Goal: Transaction & Acquisition: Purchase product/service

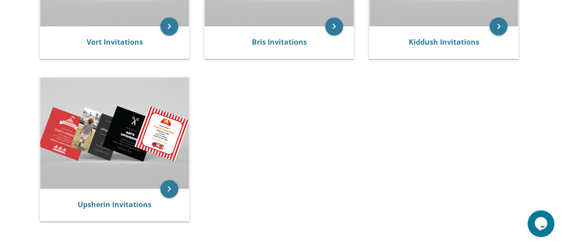
scroll to position [286, 0]
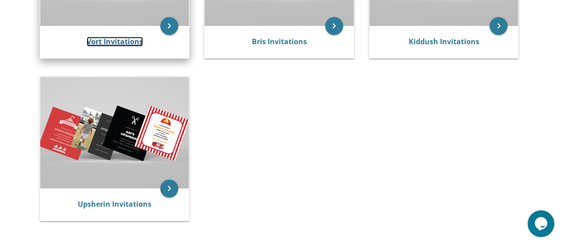
click at [118, 41] on link "Vort Invitations" at bounding box center [115, 42] width 56 height 10
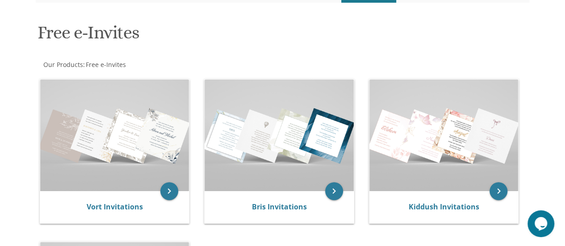
scroll to position [121, 0]
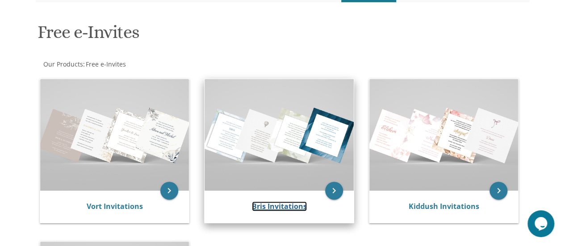
click at [281, 211] on link "Bris Invitations" at bounding box center [279, 206] width 55 height 10
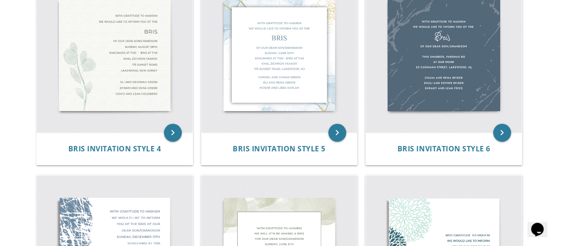
scroll to position [418, 0]
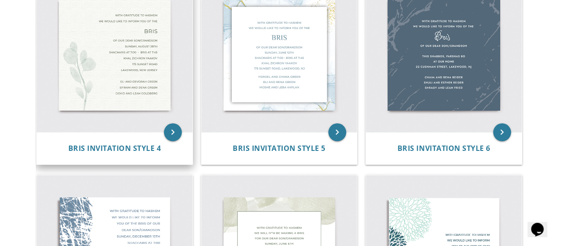
click at [71, 93] on img at bounding box center [115, 54] width 156 height 156
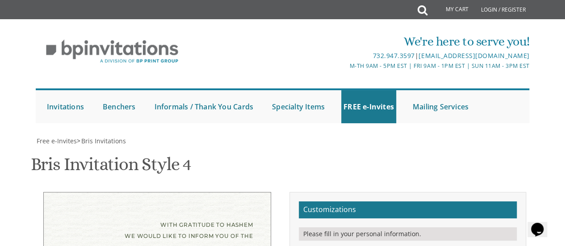
scroll to position [195, 0]
drag, startPoint x: 463, startPoint y: 201, endPoint x: 372, endPoint y: 177, distance: 93.8
paste textarea "https://betweencarpools.com/nut-free-granola/"
drag, startPoint x: 409, startPoint y: 195, endPoint x: 376, endPoint y: 178, distance: 36.8
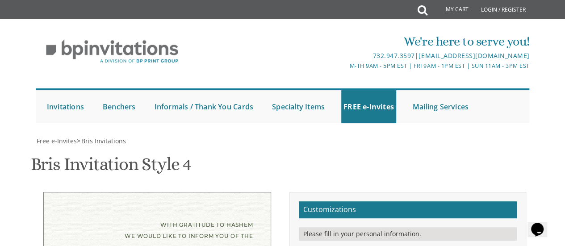
type textarea "chaim and gila kleinman mendy and soshie karmel"
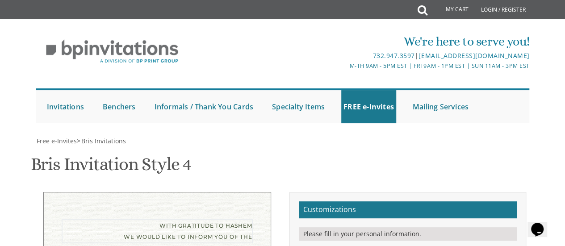
scroll to position [6, 0]
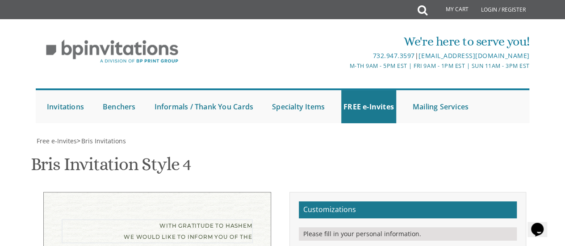
scroll to position [0, 0]
type textarea "With gratitude to Hashem We would like to invite you to the vort of our dear ch…"
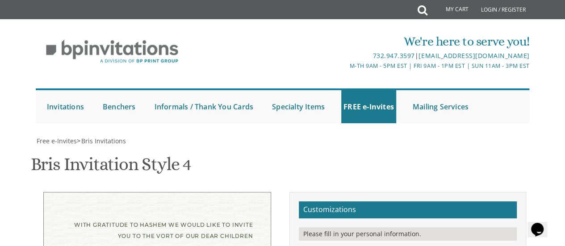
scroll to position [168, 0]
drag, startPoint x: 401, startPoint y: 117, endPoint x: 378, endPoint y: 120, distance: 22.9
type textarea "Zevy & Tzippy"
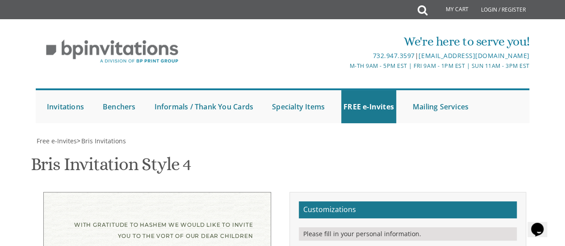
scroll to position [190, 0]
drag, startPoint x: 453, startPoint y: 120, endPoint x: 371, endPoint y: 115, distance: 82.3
drag, startPoint x: 401, startPoint y: 121, endPoint x: 411, endPoint y: 120, distance: 10.3
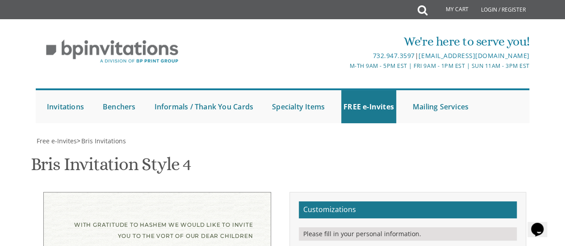
drag, startPoint x: 445, startPoint y: 124, endPoint x: 410, endPoint y: 120, distance: 34.6
paste textarea "•"
drag, startPoint x: 435, startPoint y: 129, endPoint x: 380, endPoint y: 128, distance: 54.5
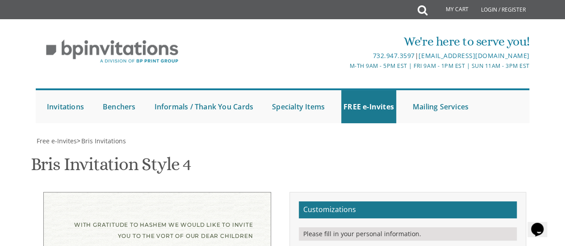
paste textarea "•"
drag, startPoint x: 441, startPoint y: 147, endPoint x: 379, endPoint y: 138, distance: 62.6
paste textarea "•"
type textarea "tonight • wednesday • october 22 7-9 pm • at our home 1929 barclay • montreal, …"
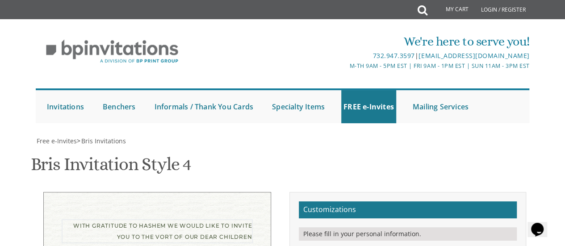
type textarea "With gratitude to Hashem We would like to invite you to the vort of our dear ch…"
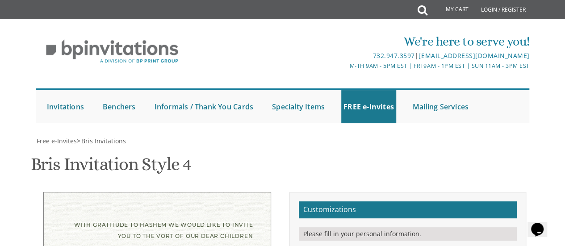
type textarea "tonight • wednesday • october 22 7-9 pm • at our home 1929 barclay • montreal, …"
drag, startPoint x: 461, startPoint y: 221, endPoint x: 376, endPoint y: 193, distance: 88.8
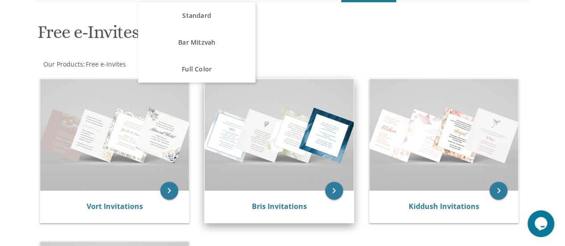
click at [227, 104] on img at bounding box center [279, 135] width 149 height 112
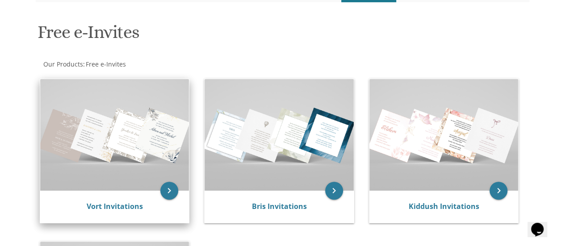
click at [95, 152] on img at bounding box center [114, 135] width 149 height 112
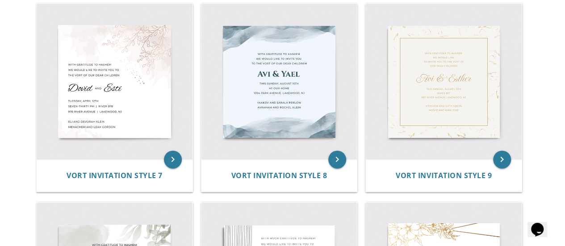
scroll to position [602, 0]
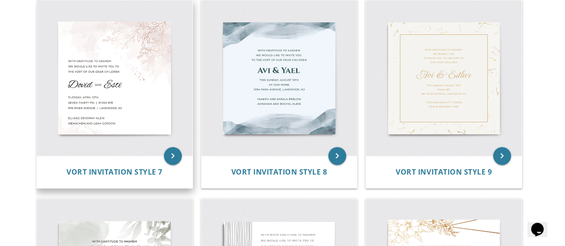
click at [92, 91] on img at bounding box center [115, 78] width 156 height 156
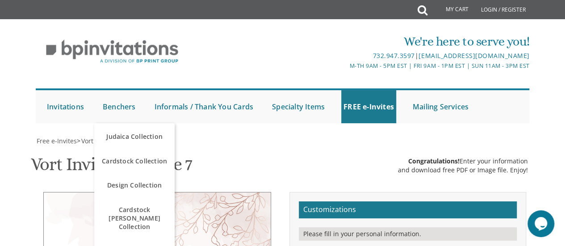
type textarea "Zevy & Tzippy"
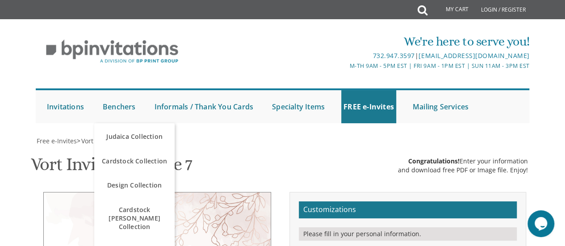
drag, startPoint x: 462, startPoint y: 226, endPoint x: 344, endPoint y: 154, distance: 137.9
paste textarea "chaim and gila kleinman mendy and soshie karmel"
type textarea "chaim and gila kleinman mendy and soshie karmel"
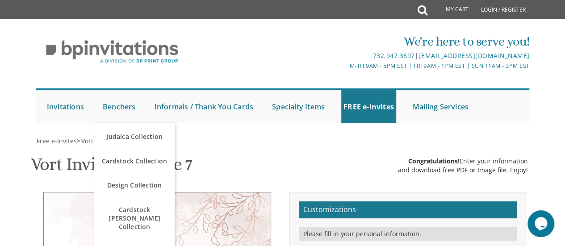
scroll to position [174, 0]
drag, startPoint x: 436, startPoint y: 170, endPoint x: 367, endPoint y: 166, distance: 69.4
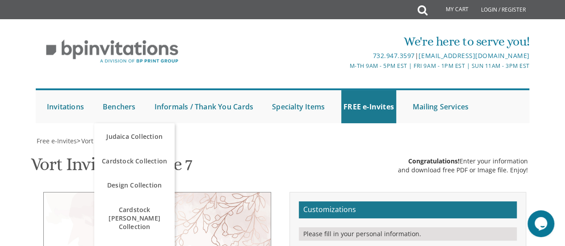
drag, startPoint x: 457, startPoint y: 179, endPoint x: 430, endPoint y: 177, distance: 26.9
drag, startPoint x: 428, startPoint y: 190, endPoint x: 372, endPoint y: 186, distance: 56.4
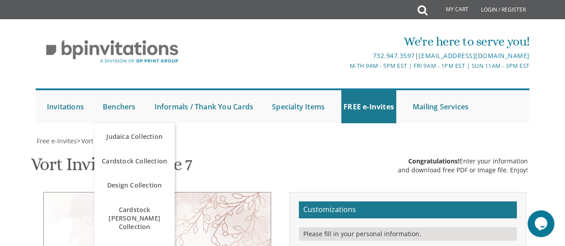
type textarea "tonight, wednesday, october 22 Seven-thirty PM | at our home 1929 barclay | mon…"
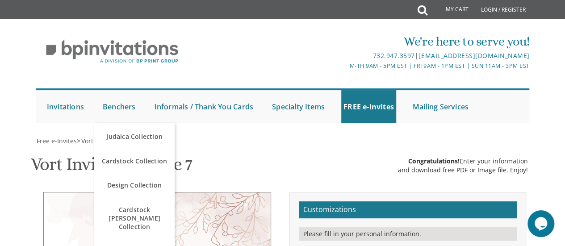
select select "60px"
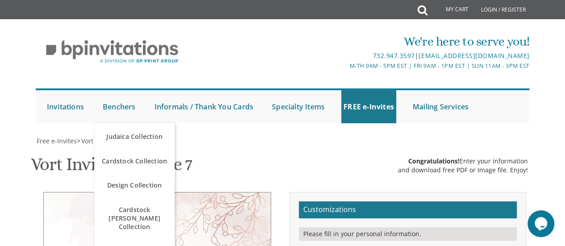
click at [359, 148] on div "Vort Invitation Style 7 SKU: vort7 Congratulations! Enter your information and …" at bounding box center [283, 165] width 504 height 35
click at [200, 65] on div "We're here to serve you! 732.947.3597 | invitations@bpprintgroup.com M-Th 9am -…" at bounding box center [282, 78] width 509 height 100
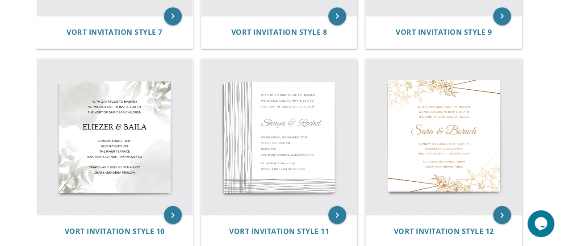
scroll to position [760, 0]
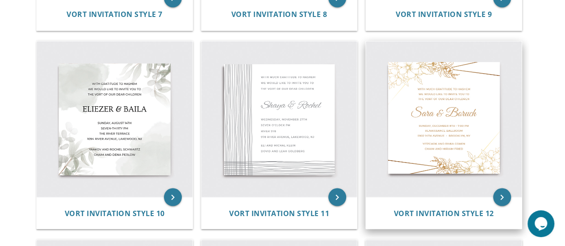
click at [405, 123] on img at bounding box center [444, 119] width 156 height 156
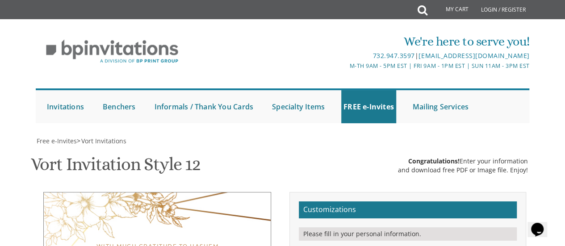
scroll to position [156, 0]
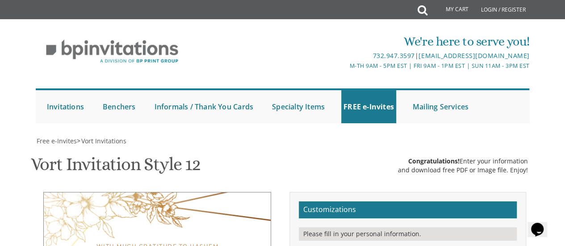
type textarea "Zevy & Tzippy"
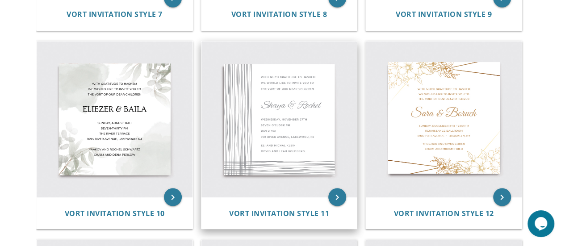
click at [267, 108] on img at bounding box center [279, 119] width 156 height 156
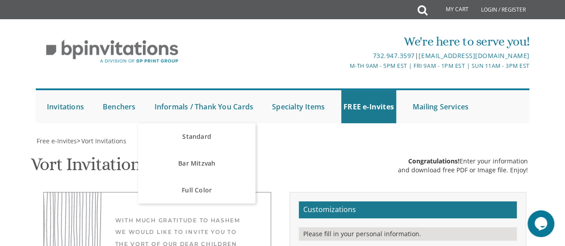
scroll to position [175, 0]
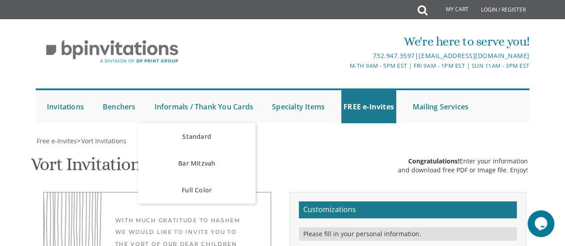
type textarea "Zevy & [PERSON_NAME]"
type textarea "g"
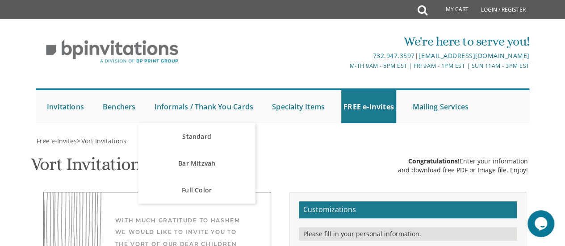
paste textarea "chaim and gila kleinman mendy and soshie karmel"
type textarea "chaim and gila kleinman mendy and soshie karmel"
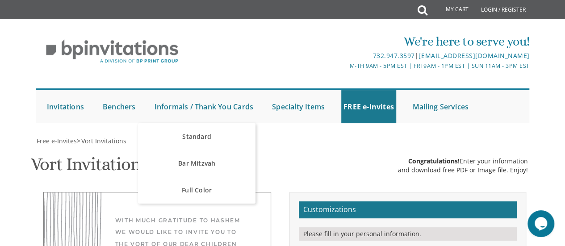
type textarea "tonight, Wednesday, october 22 Seven O’clock PM at our home 1929 barclay, montr…"
type textarea "With much gratitude to Hashem We would like to invite you to The lechaim of our…"
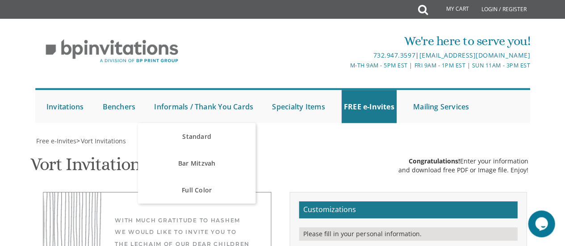
scroll to position [177, 0]
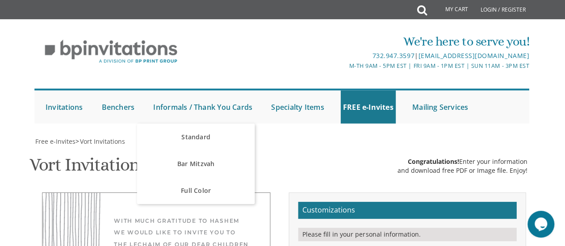
scroll to position [160, 0]
type textarea "Zevy & [PERSON_NAME]"
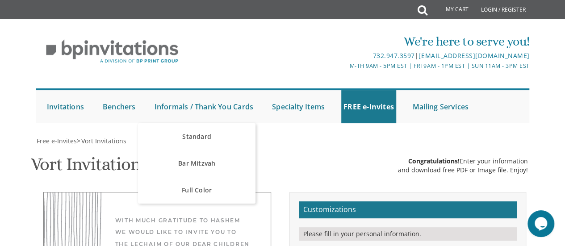
scroll to position [205, 0]
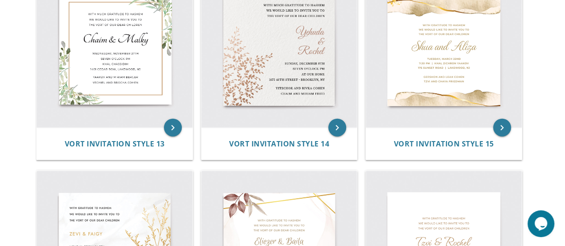
scroll to position [1028, 0]
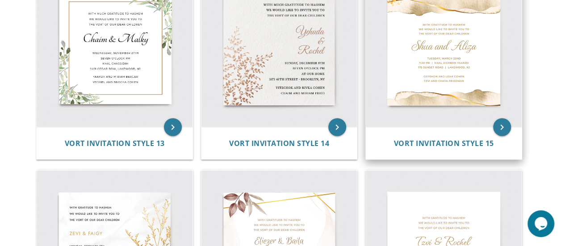
click at [401, 113] on img at bounding box center [444, 50] width 156 height 156
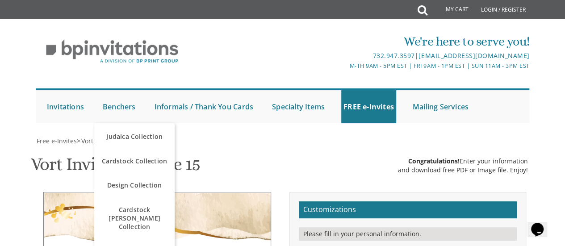
scroll to position [163, 0]
type textarea "Zevy and Tzippy"
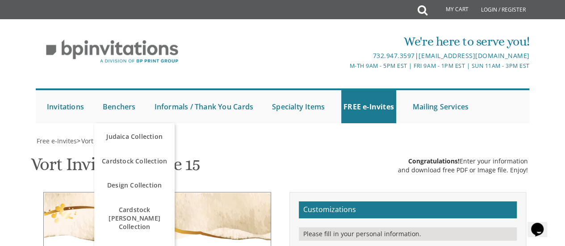
type textarea "With much gratitude to Hashem We would like to invite you to The lechaim of our…"
type textarea "G"
paste textarea "chaim and gila kleinman mendy and soshie karmel"
type textarea "chaim and gila kleinman mendy and soshie karmel"
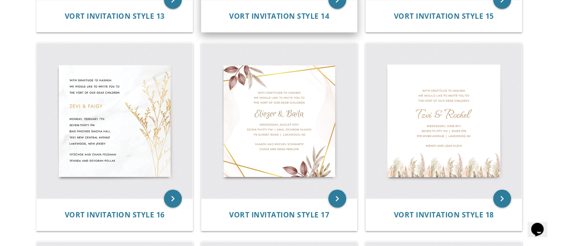
scroll to position [1166, 0]
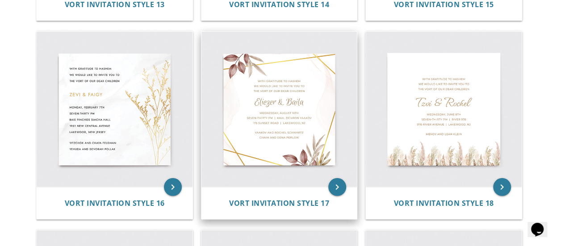
click at [262, 95] on img at bounding box center [279, 110] width 156 height 156
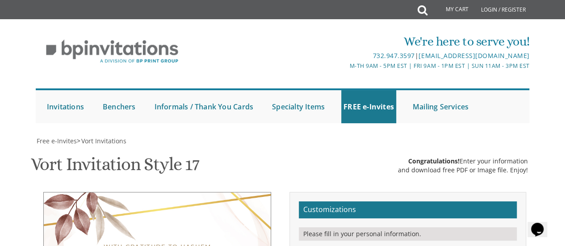
type textarea "Zevy & [PERSON_NAME]"
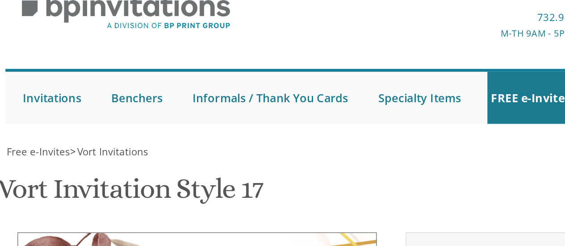
scroll to position [171, 0]
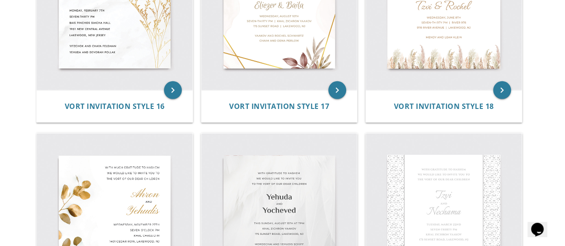
scroll to position [1270, 0]
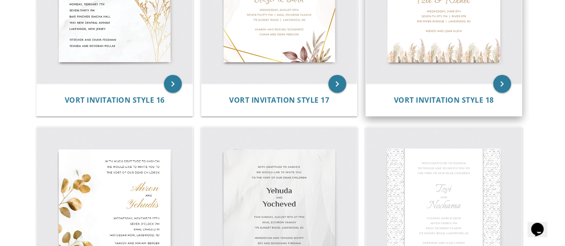
click at [389, 64] on img at bounding box center [444, 7] width 156 height 156
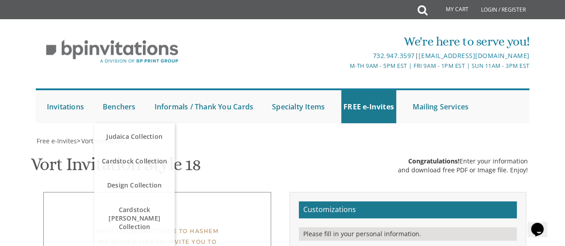
scroll to position [159, 0]
type textarea "Zevy & Tzippy"
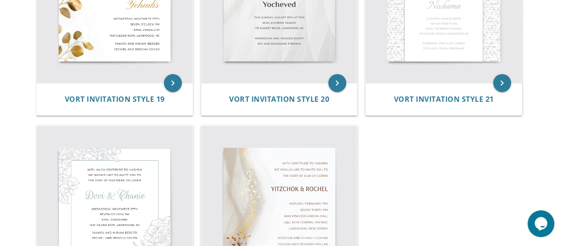
scroll to position [1472, 0]
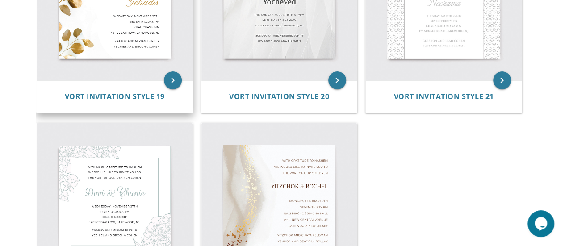
click at [122, 31] on img at bounding box center [115, 3] width 156 height 156
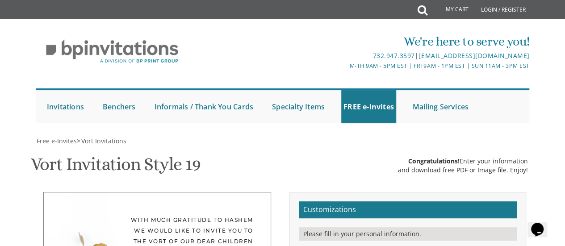
paste textarea "would"
type textarea "would and Miriam Berger Yechiel and Brocha Cohen"
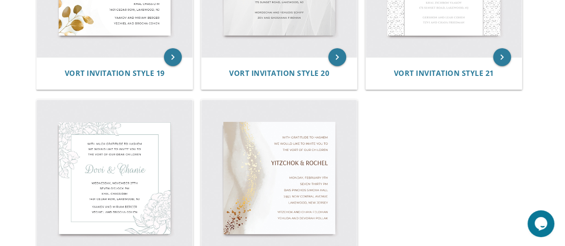
scroll to position [1512, 0]
